Goal: Information Seeking & Learning: Find specific page/section

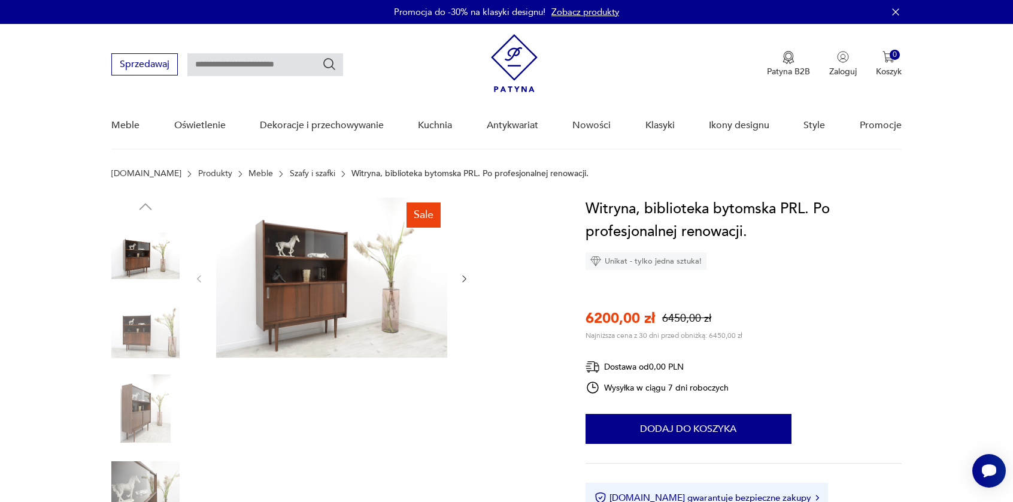
click at [256, 62] on input "text" at bounding box center [265, 64] width 156 height 23
type input "***"
click at [331, 62] on icon "Szukaj" at bounding box center [329, 64] width 14 height 14
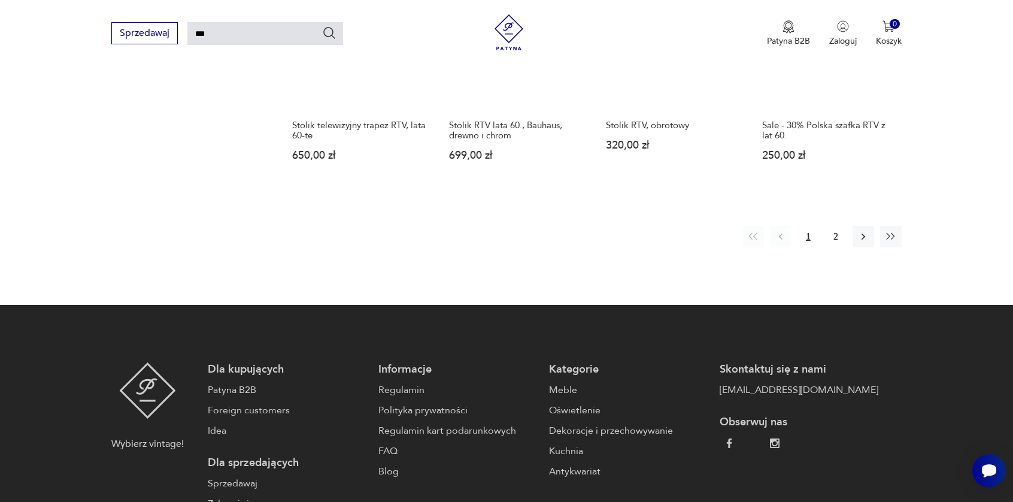
scroll to position [1061, 0]
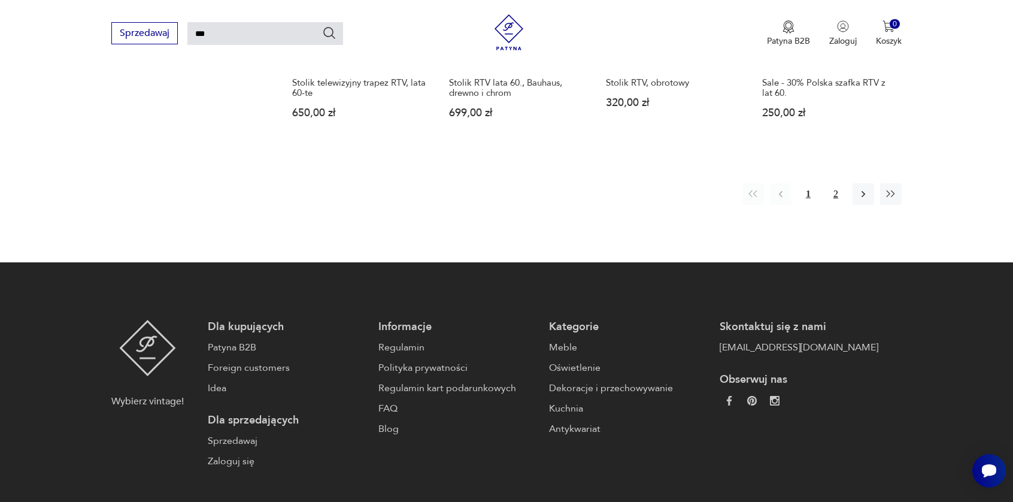
click at [835, 199] on button "2" at bounding box center [836, 194] width 22 height 22
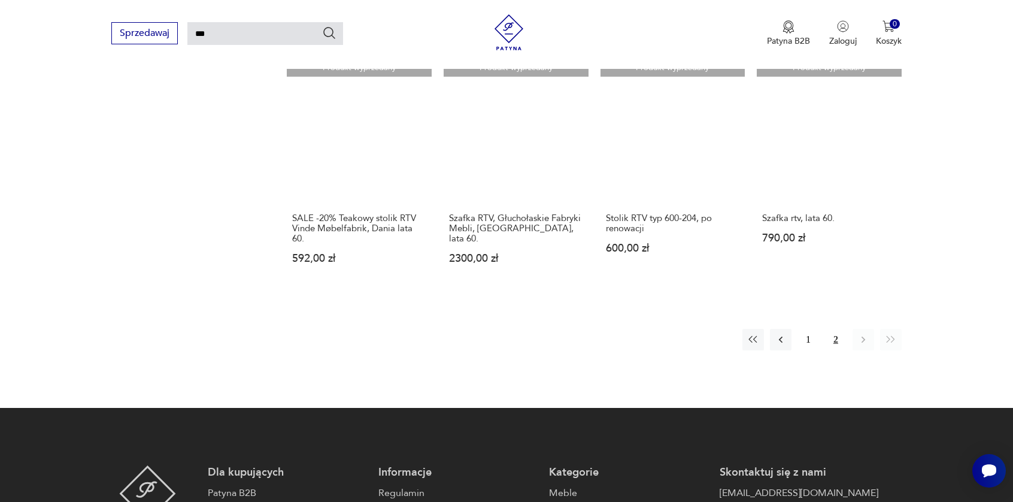
scroll to position [958, 0]
